Goal: Use online tool/utility: Use online tool/utility

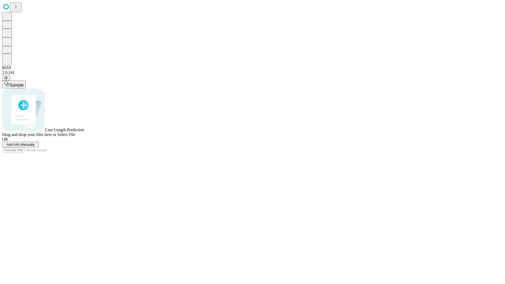
click at [35, 147] on span "Add Info Manually" at bounding box center [21, 145] width 28 height 4
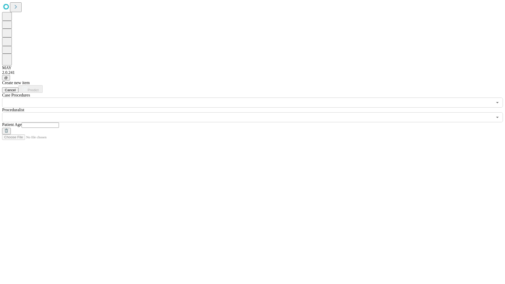
click at [59, 123] on input "text" at bounding box center [40, 125] width 37 height 5
type input "**"
click at [256, 112] on input "text" at bounding box center [247, 117] width 491 height 10
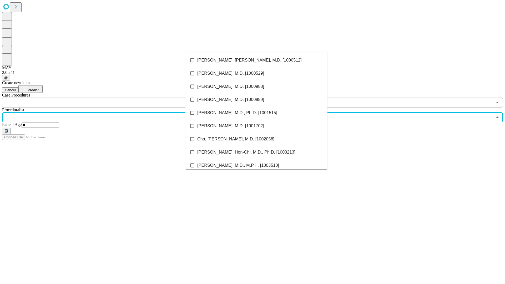
click at [257, 60] on li "[PERSON_NAME], [PERSON_NAME], M.D. [1000512]" at bounding box center [257, 60] width 142 height 13
click at [111, 98] on input "text" at bounding box center [247, 103] width 491 height 10
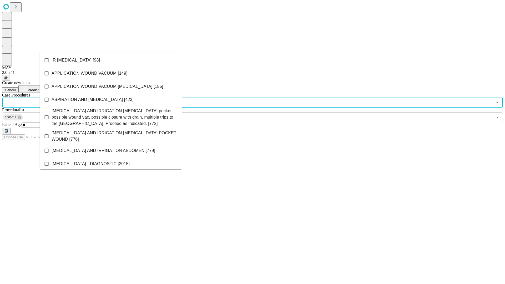
click at [111, 60] on li "IR [MEDICAL_DATA] [98]" at bounding box center [111, 60] width 142 height 13
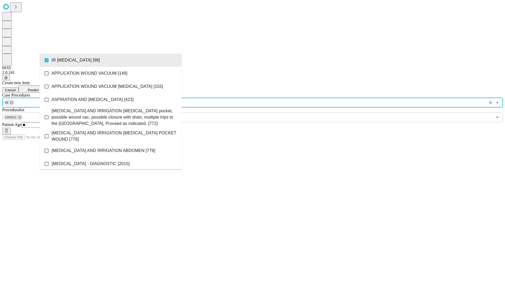
click at [38, 88] on span "Predict" at bounding box center [33, 90] width 11 height 4
